Goal: Find specific page/section: Find specific page/section

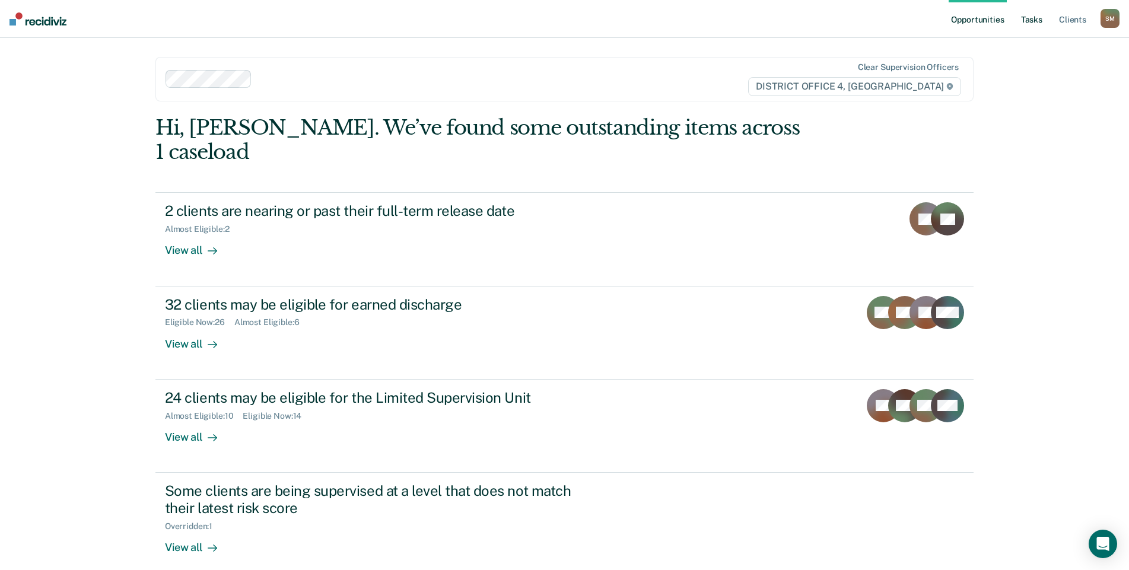
click at [1031, 20] on link "Tasks" at bounding box center [1031, 19] width 26 height 38
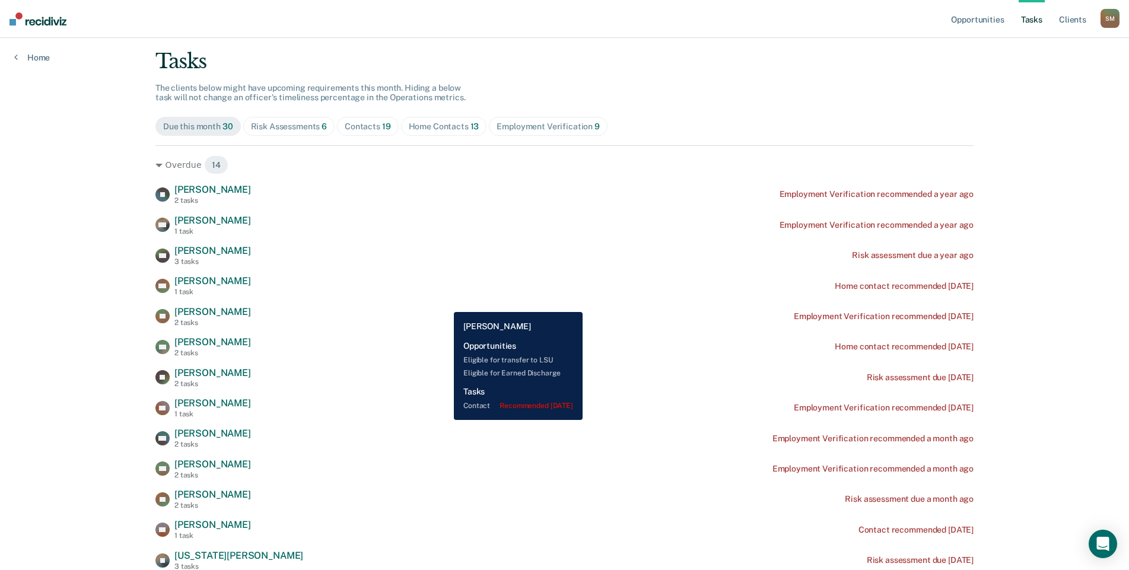
scroll to position [59, 0]
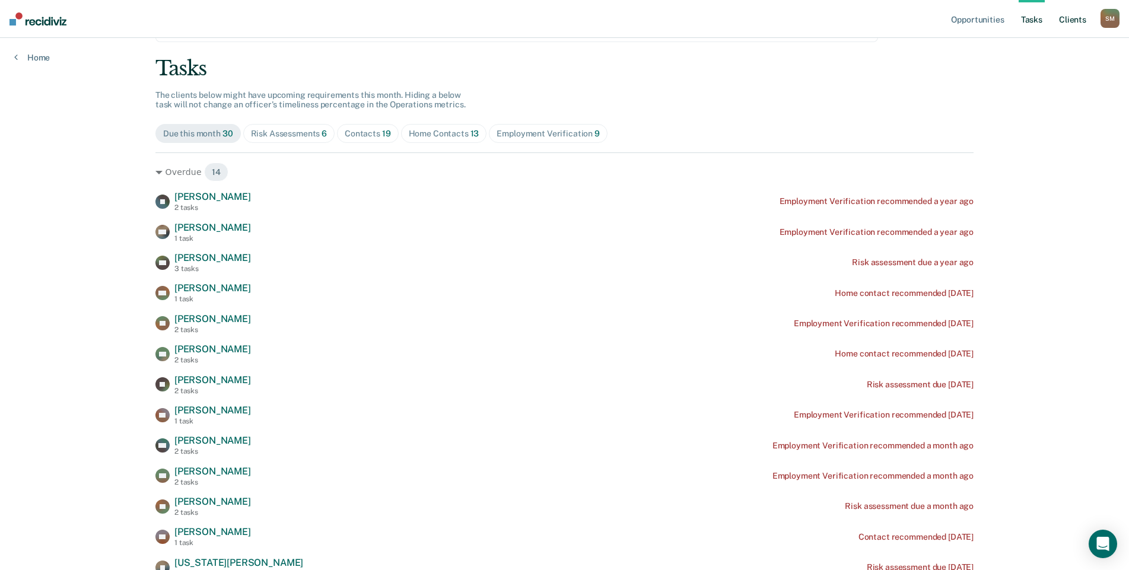
click at [1076, 20] on link "Client s" at bounding box center [1072, 19] width 32 height 38
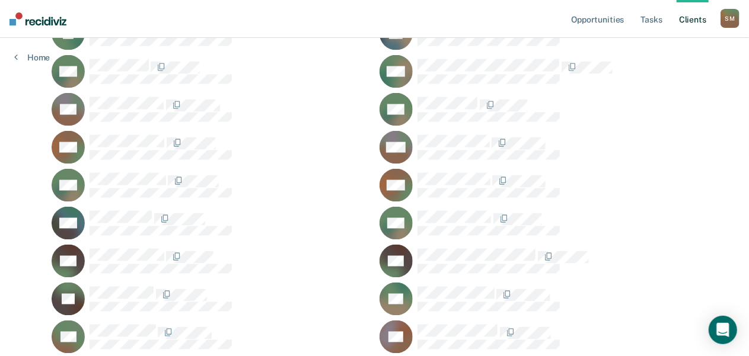
scroll to position [884, 0]
